Goal: Information Seeking & Learning: Learn about a topic

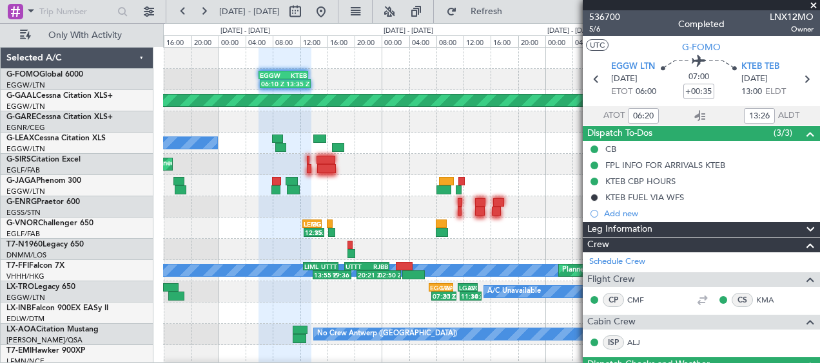
drag, startPoint x: 814, startPoint y: 5, endPoint x: 779, endPoint y: 1, distance: 35.7
click at [814, 5] on span at bounding box center [813, 6] width 13 height 12
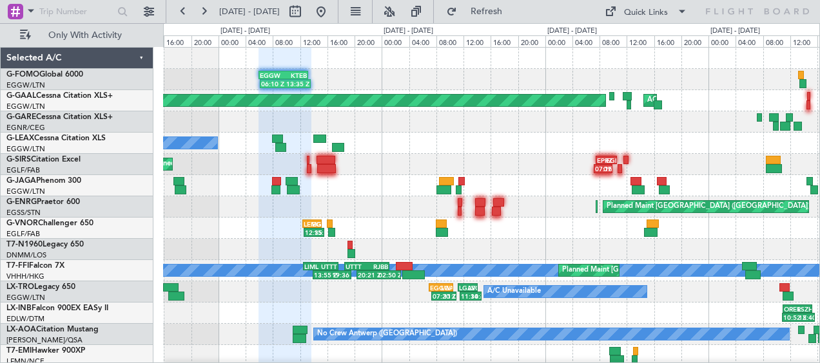
type input "0"
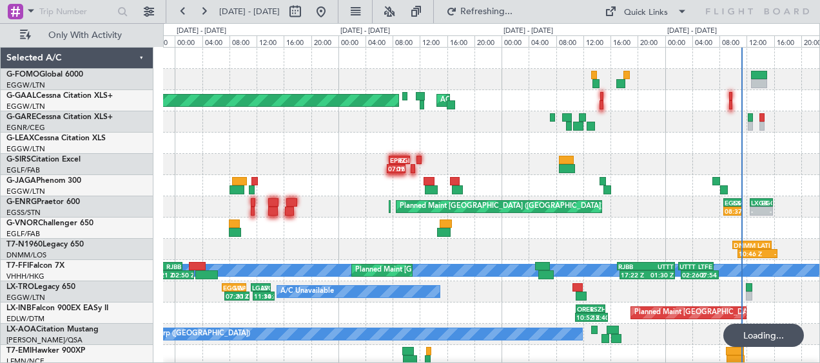
click at [374, 121] on div "06:10 Z 13:35 Z EGGW 06:00 Z KTEB 13:15 Z Planned [GEOGRAPHIC_DATA] AOG Maint […" at bounding box center [491, 271] width 656 height 447
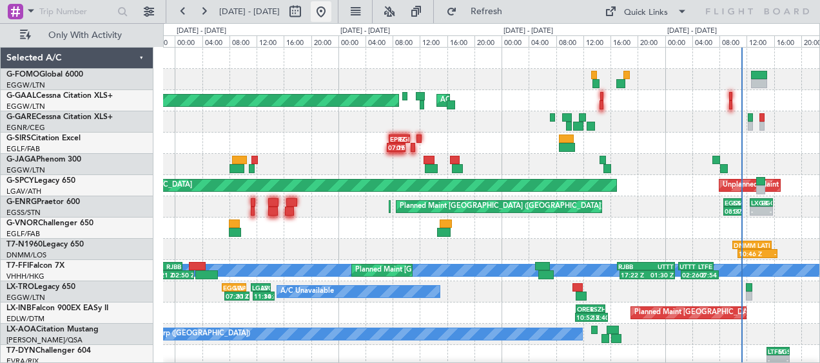
click at [331, 9] on button at bounding box center [321, 11] width 21 height 21
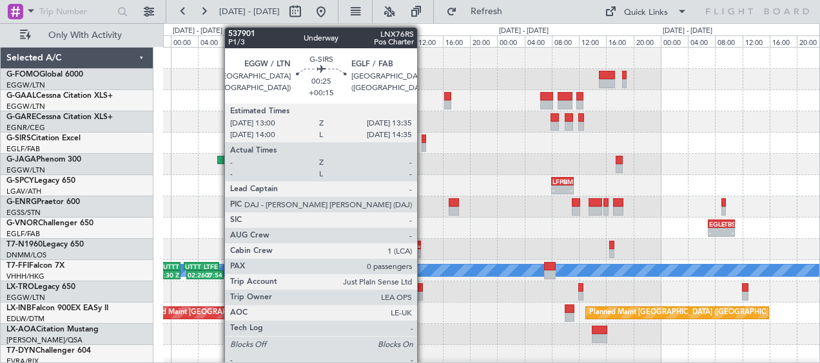
click at [422, 139] on div at bounding box center [423, 139] width 5 height 9
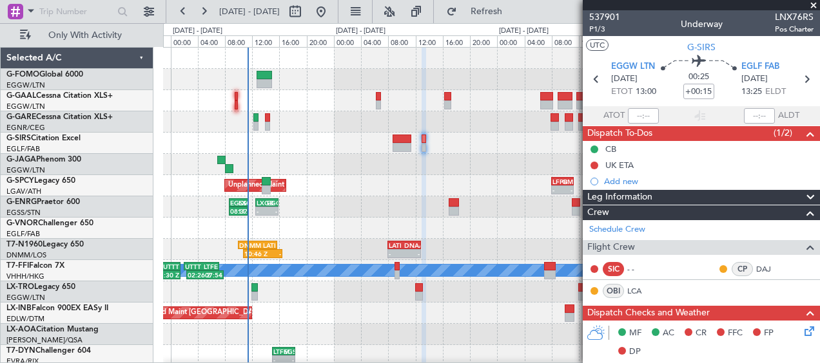
scroll to position [331, 0]
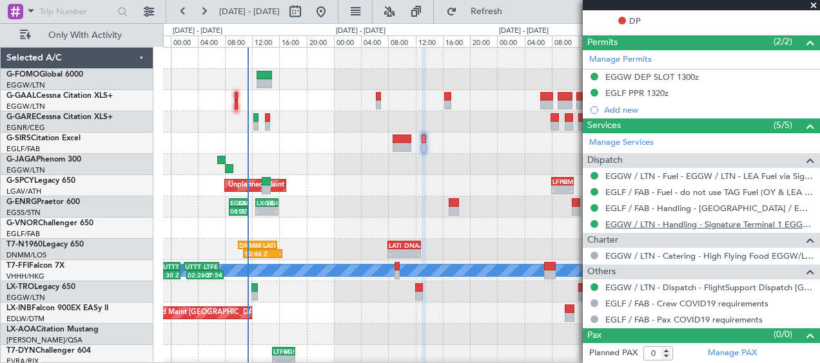
click at [668, 219] on link "EGGW / LTN - Handling - Signature Terminal 1 EGGW / LTN" at bounding box center [709, 224] width 208 height 11
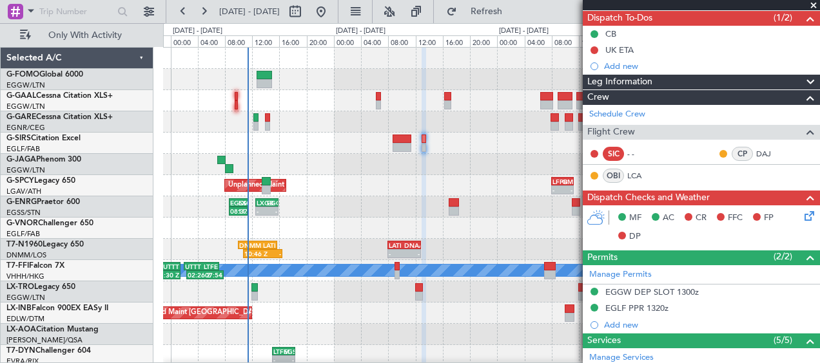
scroll to position [73, 0]
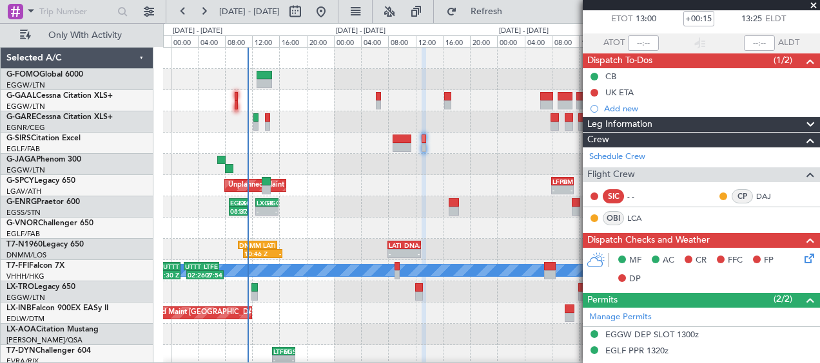
click at [813, 5] on span at bounding box center [813, 6] width 13 height 12
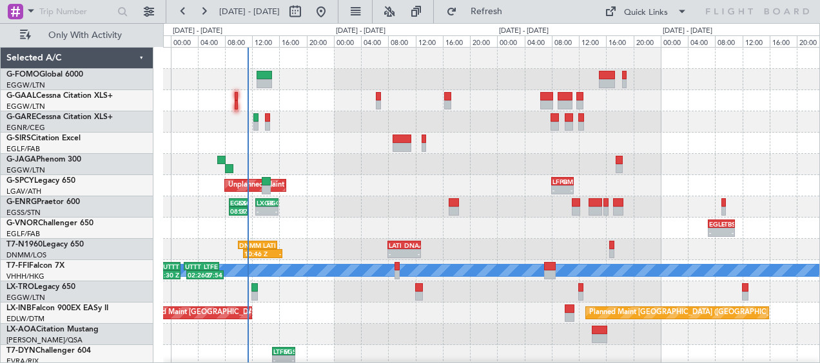
scroll to position [64, 0]
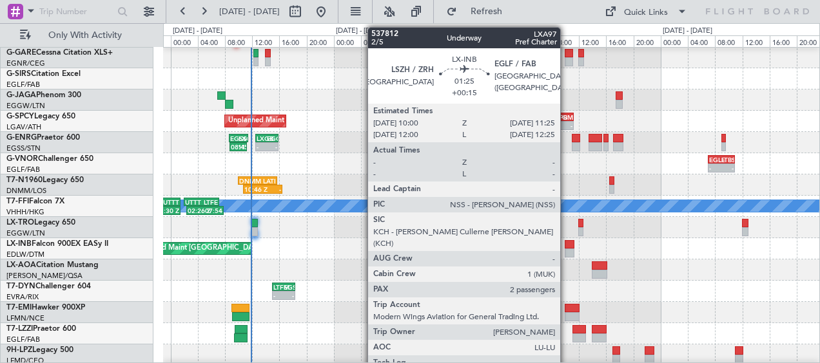
click at [566, 244] on div at bounding box center [570, 244] width 10 height 9
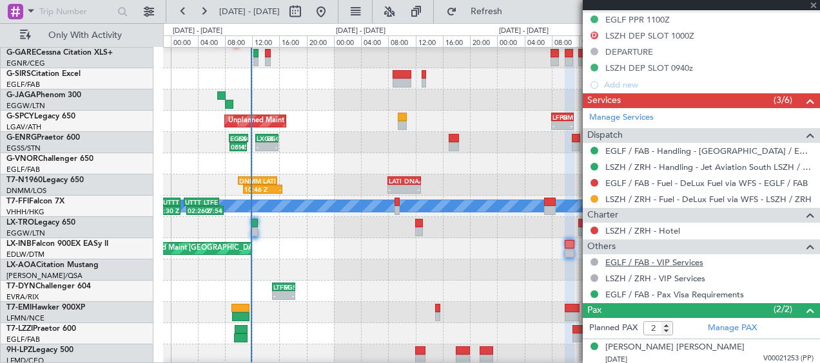
scroll to position [569, 0]
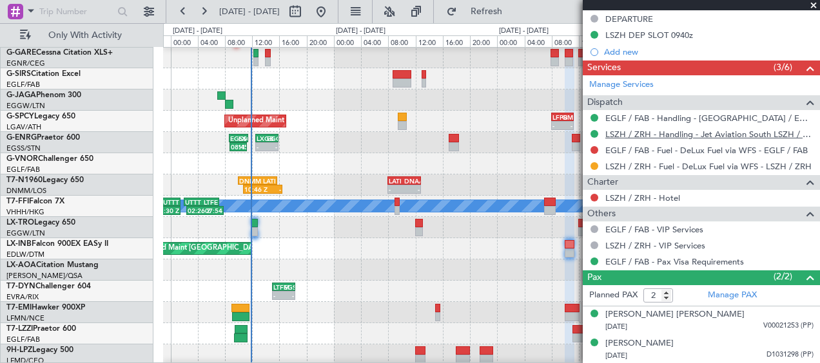
click at [641, 131] on link "LSZH / ZRH - Handling - Jet Aviation South LSZH / ZRH" at bounding box center [709, 134] width 208 height 11
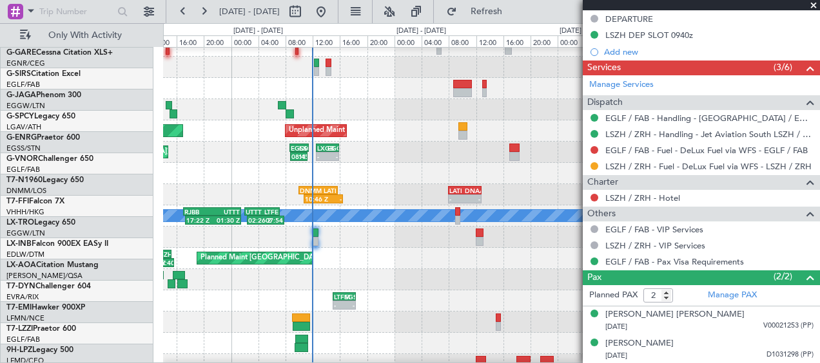
scroll to position [55, 0]
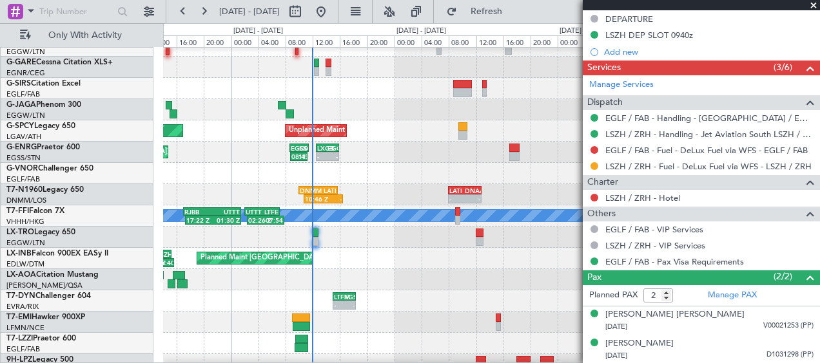
click at [360, 126] on div "Unplanned Maint [GEOGRAPHIC_DATA] - - LFPB 08:00 Z GMMX 11:15 Z Planned Maint […" at bounding box center [491, 131] width 656 height 21
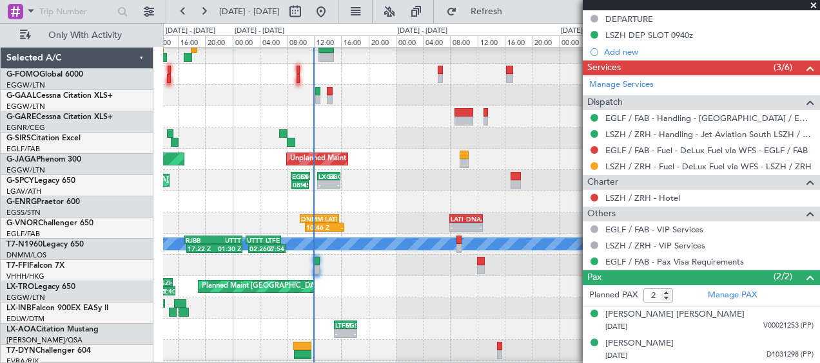
scroll to position [64, 0]
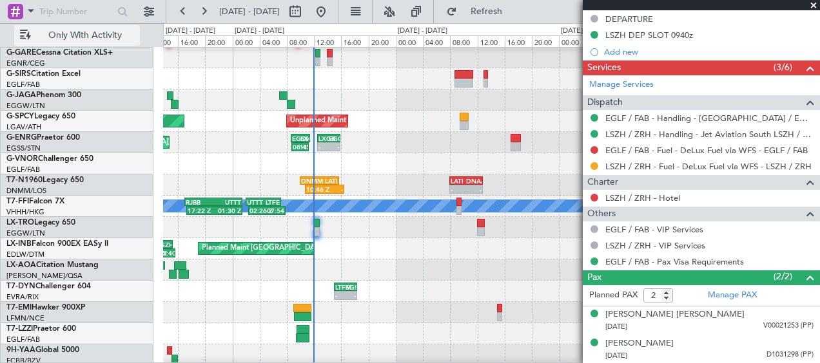
click at [61, 32] on span "Only With Activity" at bounding box center [85, 35] width 102 height 9
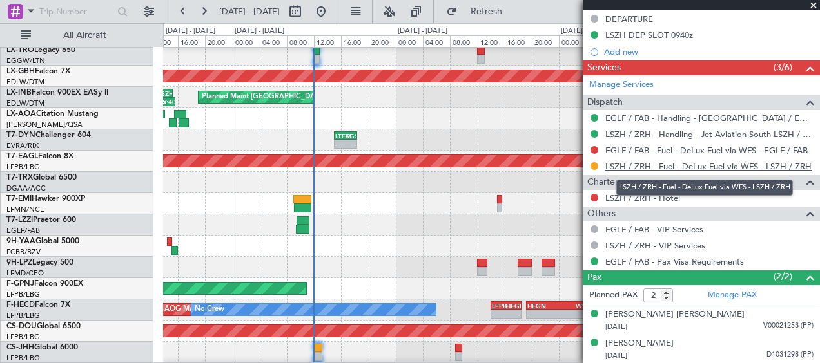
scroll to position [505, 0]
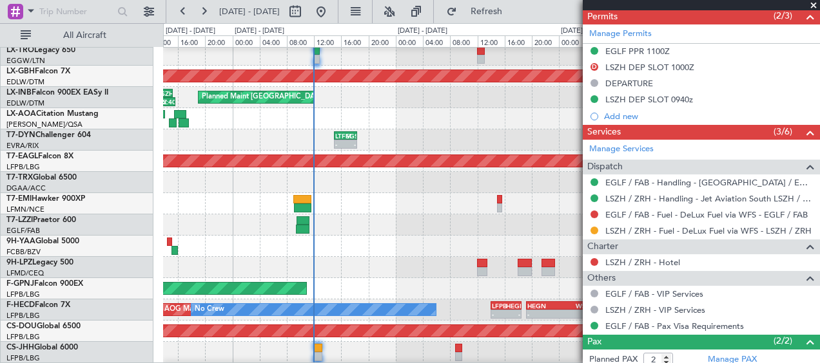
click at [590, 197] on div at bounding box center [594, 198] width 10 height 10
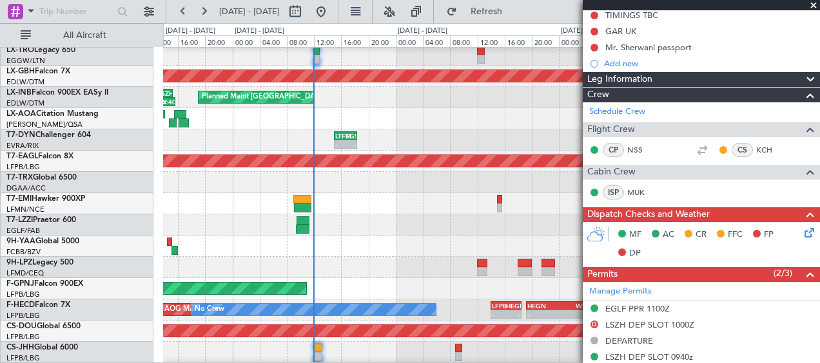
scroll to position [53, 0]
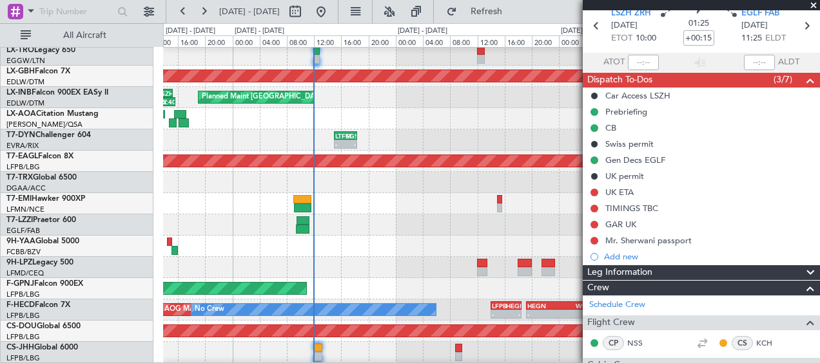
click at [812, 6] on span at bounding box center [813, 6] width 13 height 12
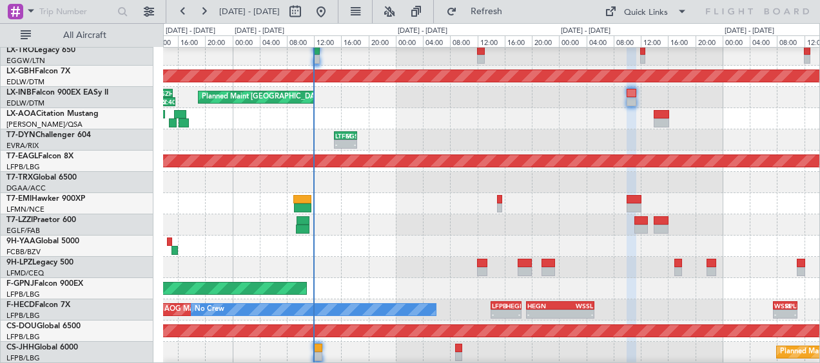
type input "0"
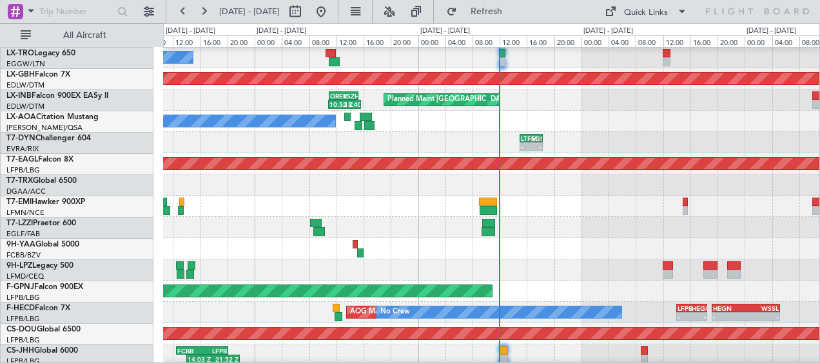
click at [531, 224] on div at bounding box center [491, 227] width 656 height 21
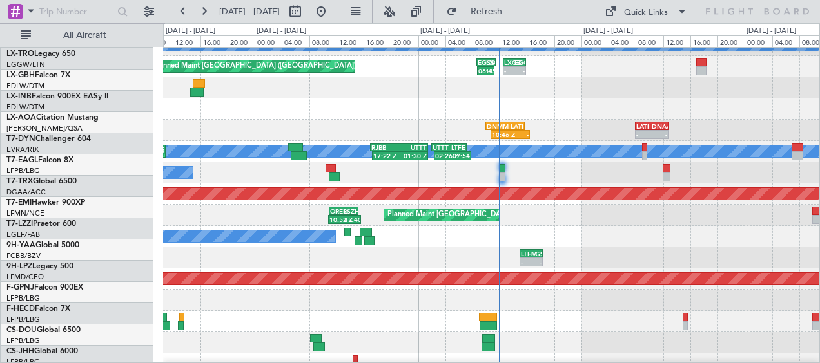
scroll to position [189, 0]
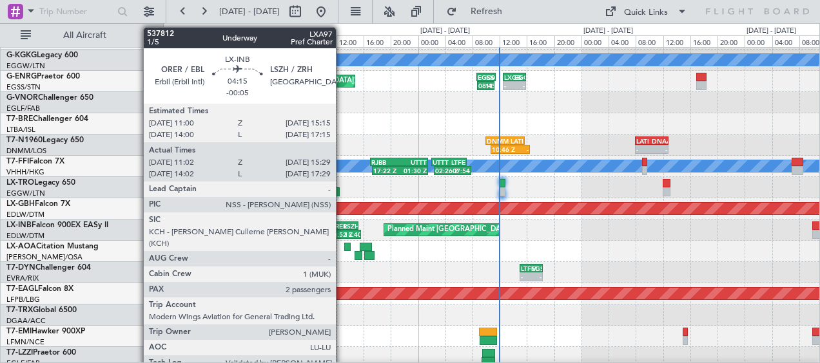
click at [342, 224] on div "ORER" at bounding box center [337, 226] width 14 height 8
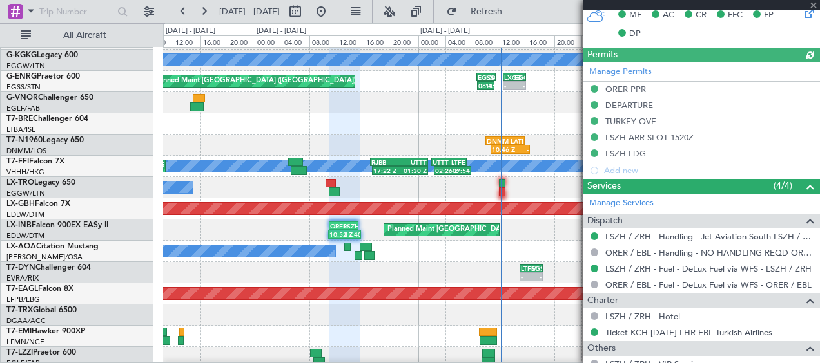
scroll to position [634, 0]
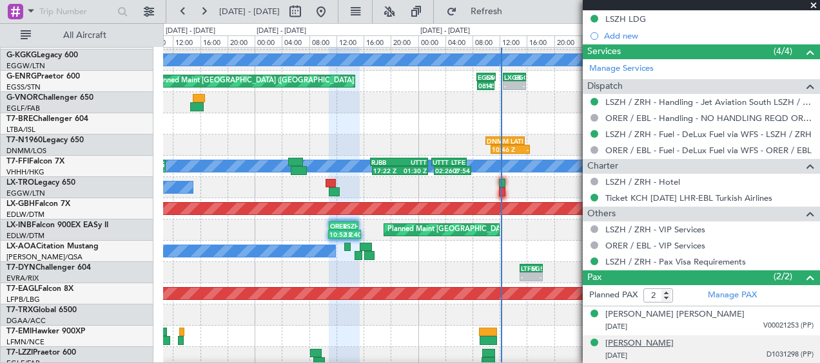
click at [673, 341] on div "[PERSON_NAME]" at bounding box center [639, 344] width 68 height 13
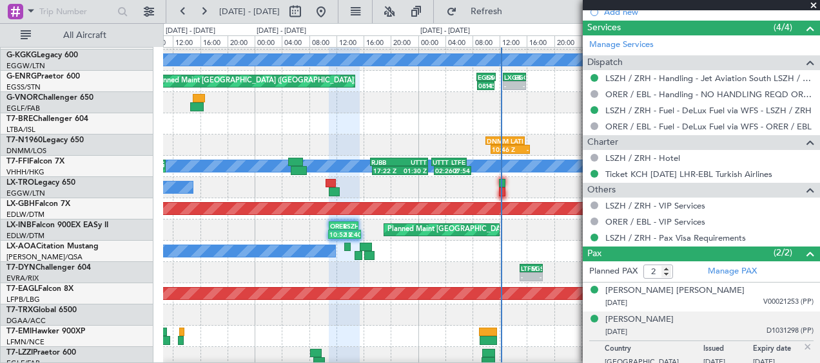
scroll to position [665, 0]
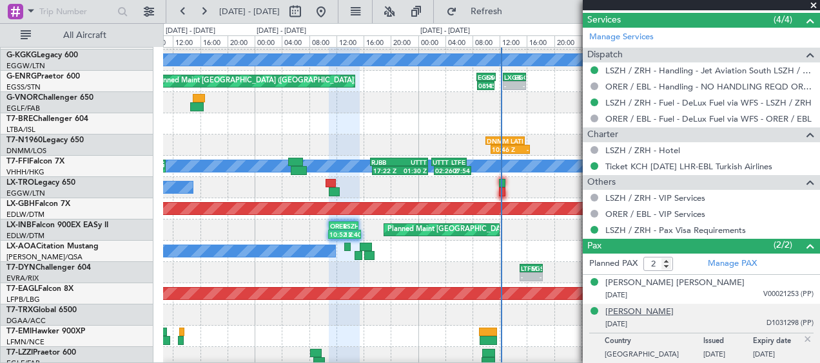
click at [648, 313] on div "[PERSON_NAME]" at bounding box center [639, 312] width 68 height 13
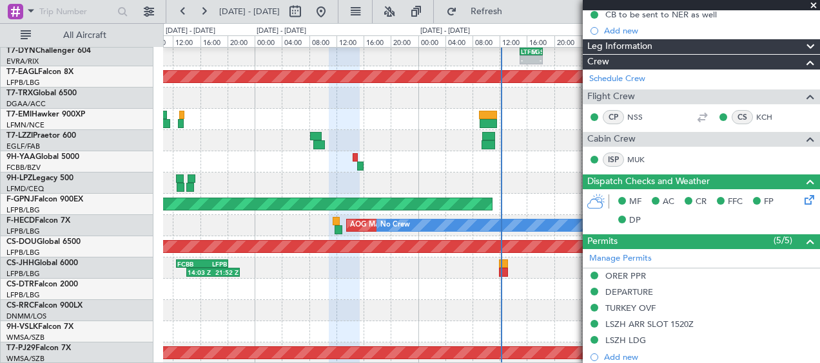
scroll to position [214, 0]
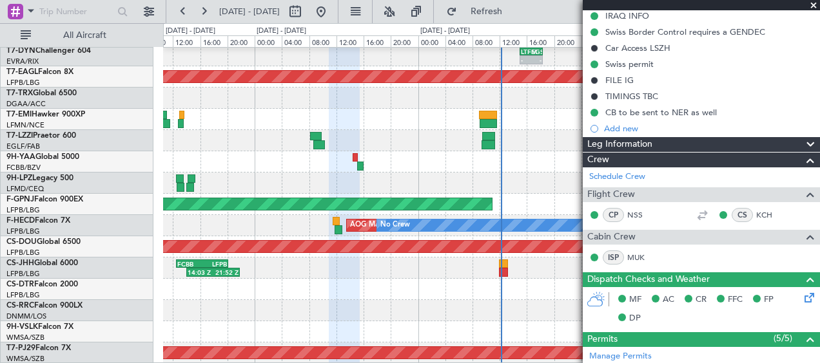
click at [811, 4] on span at bounding box center [813, 6] width 13 height 12
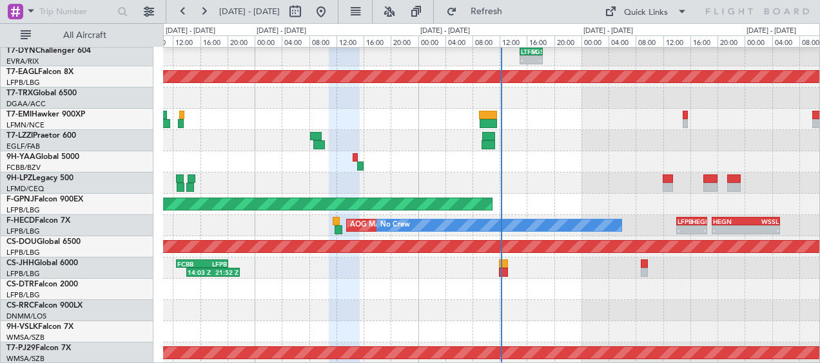
type input "0"
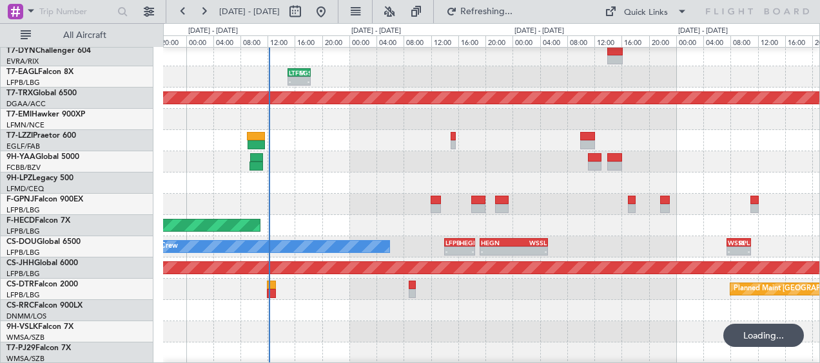
click at [321, 199] on div "Planned Maint [GEOGRAPHIC_DATA] 10:52 Z 15:40 Z ORER 11:00 Z LSZH 15:15 Z - - E…" at bounding box center [491, 23] width 656 height 723
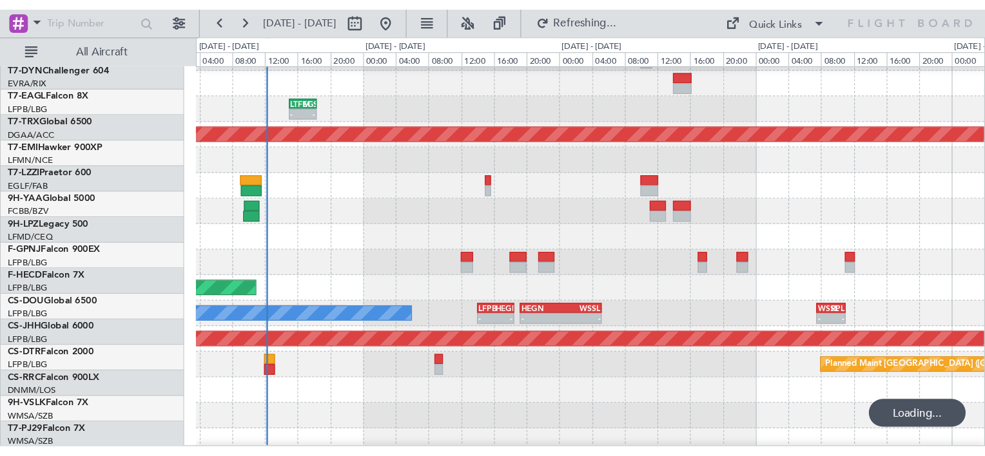
scroll to position [380, 0]
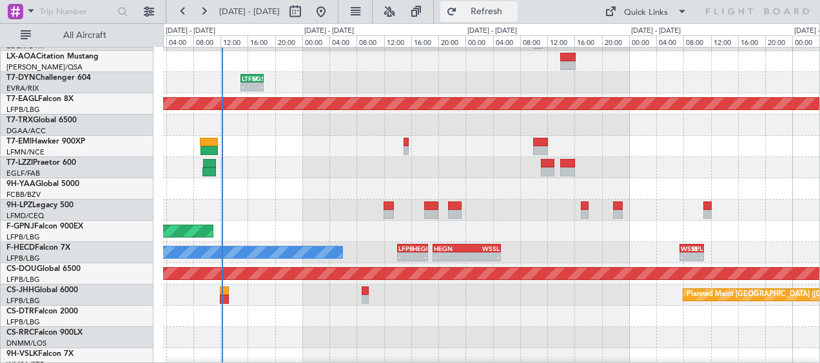
click at [514, 11] on span "Refresh" at bounding box center [487, 11] width 54 height 9
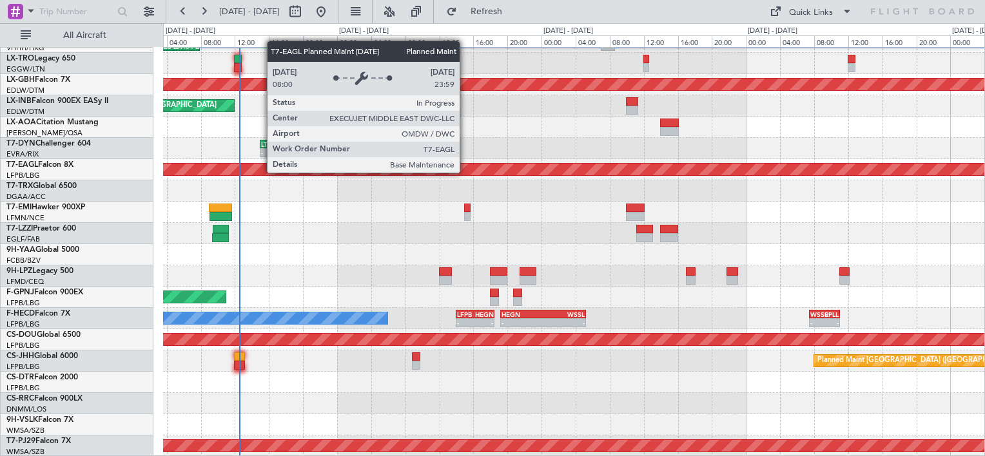
scroll to position [0, 0]
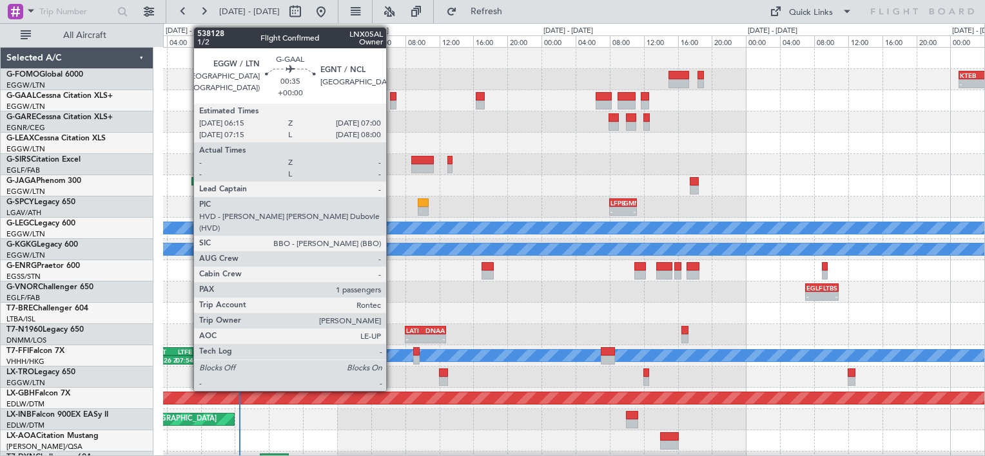
click at [392, 95] on div at bounding box center [393, 96] width 6 height 9
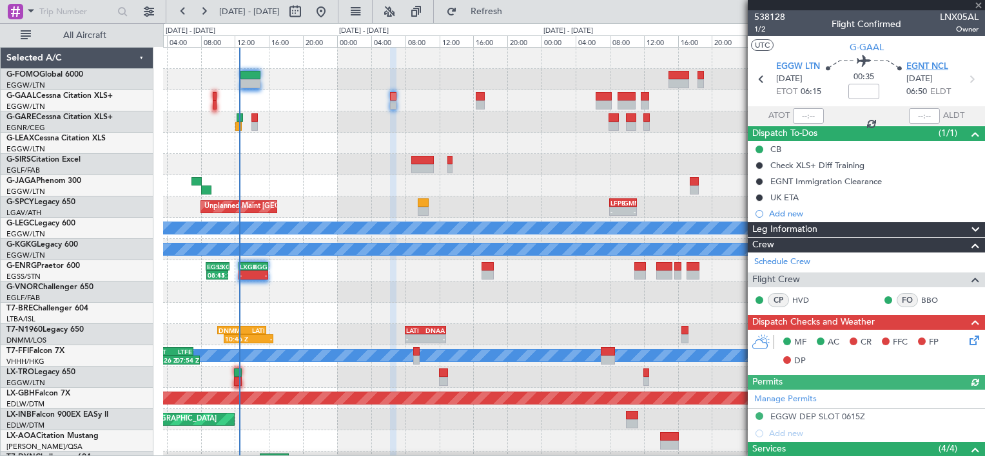
click at [819, 62] on span "EGNT NCL" at bounding box center [927, 67] width 42 height 13
